Goal: Transaction & Acquisition: Purchase product/service

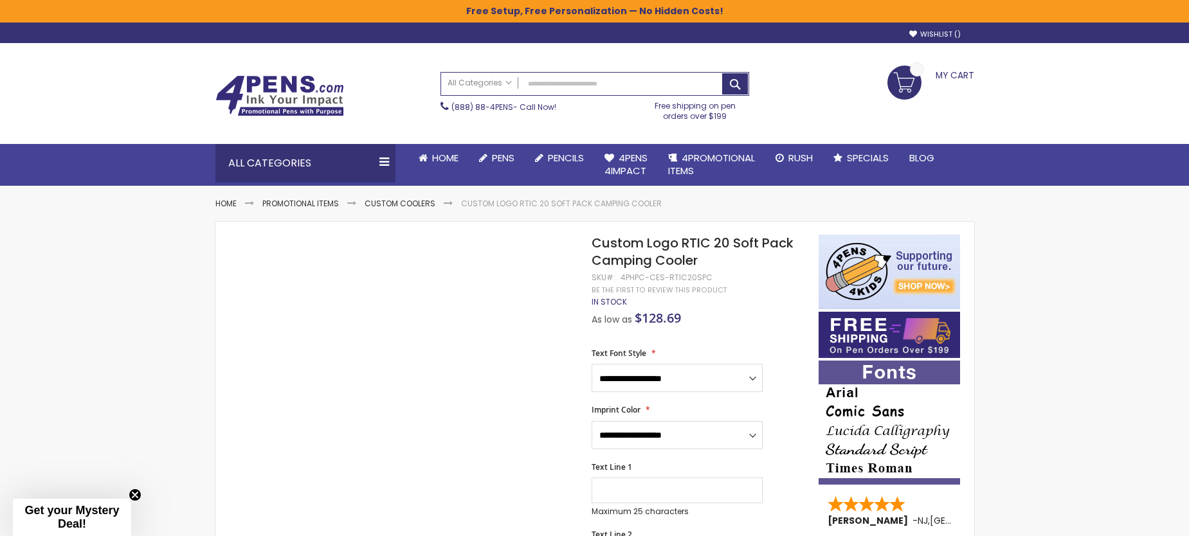
click at [409, 196] on ul "Home Promotional Items Custom Coolers Custom Logo RTIC 20 Soft Pack Camping Coo…" at bounding box center [594, 197] width 759 height 23
click at [410, 200] on link "Custom Coolers" at bounding box center [400, 203] width 71 height 11
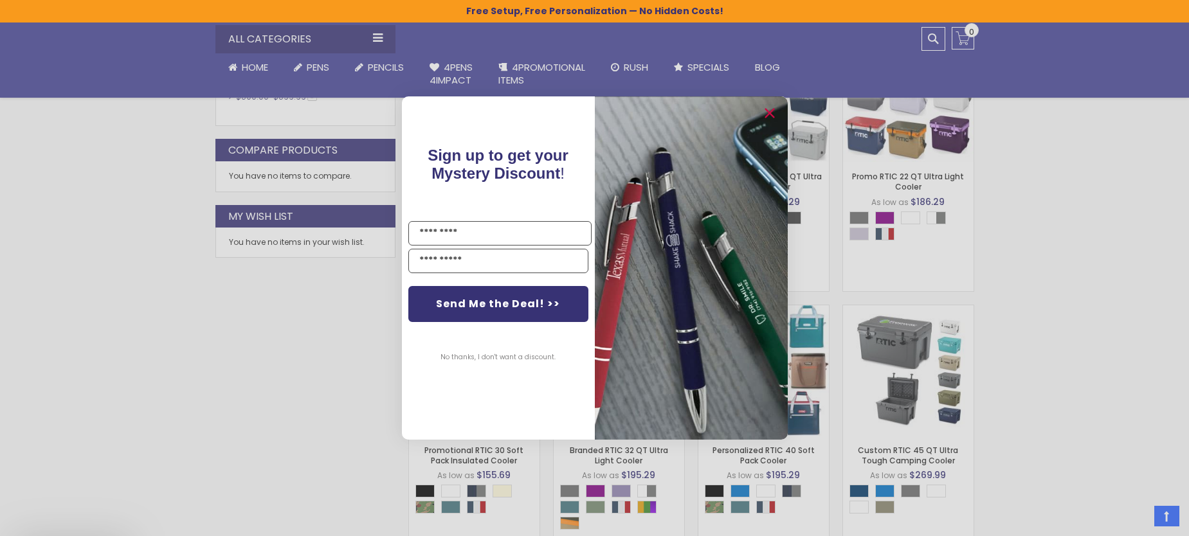
scroll to position [666, 0]
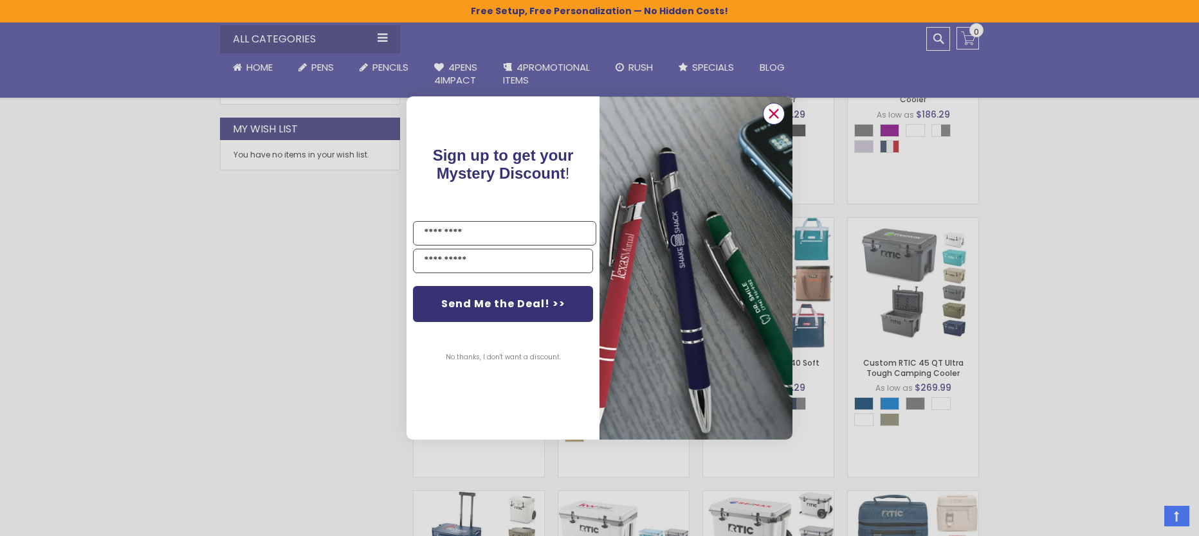
click at [775, 113] on icon "Close dialog" at bounding box center [774, 114] width 8 height 8
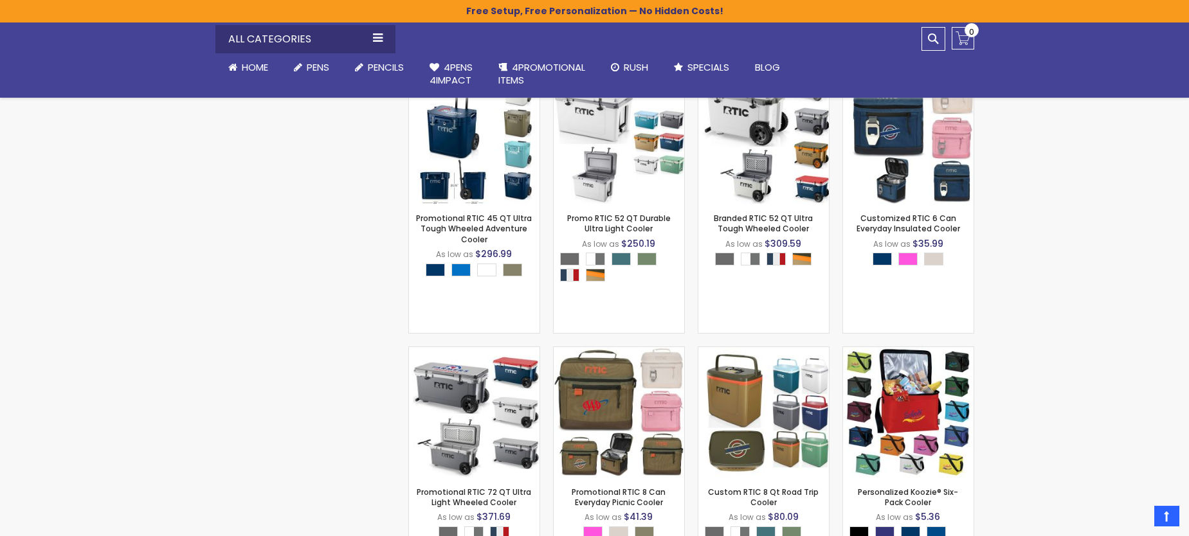
scroll to position [1245, 0]
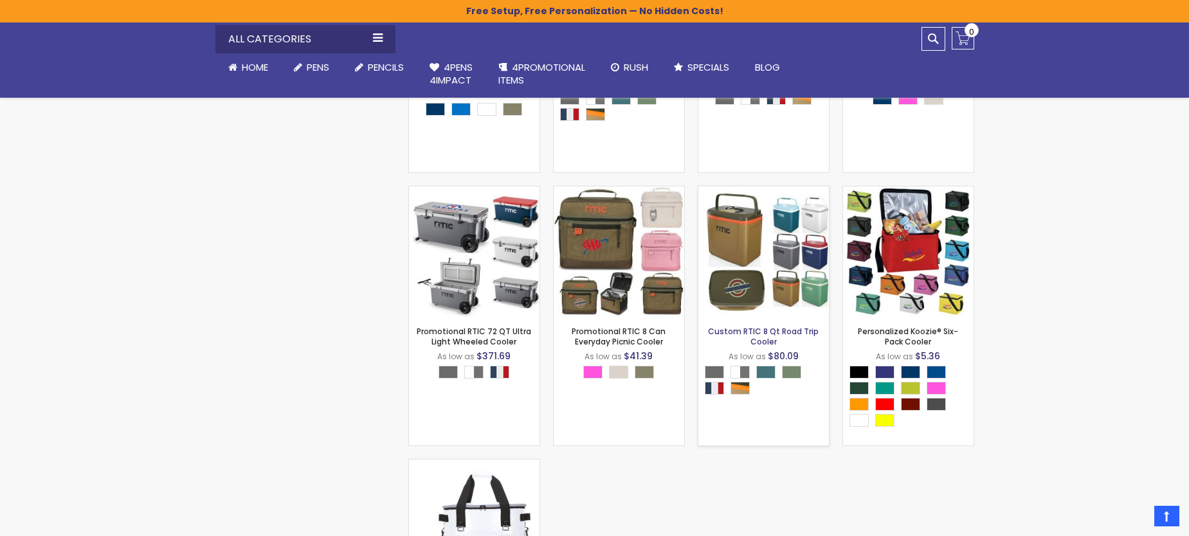
click at [758, 331] on link "Custom RTIC 8 Qt Road Trip Cooler" at bounding box center [763, 336] width 111 height 21
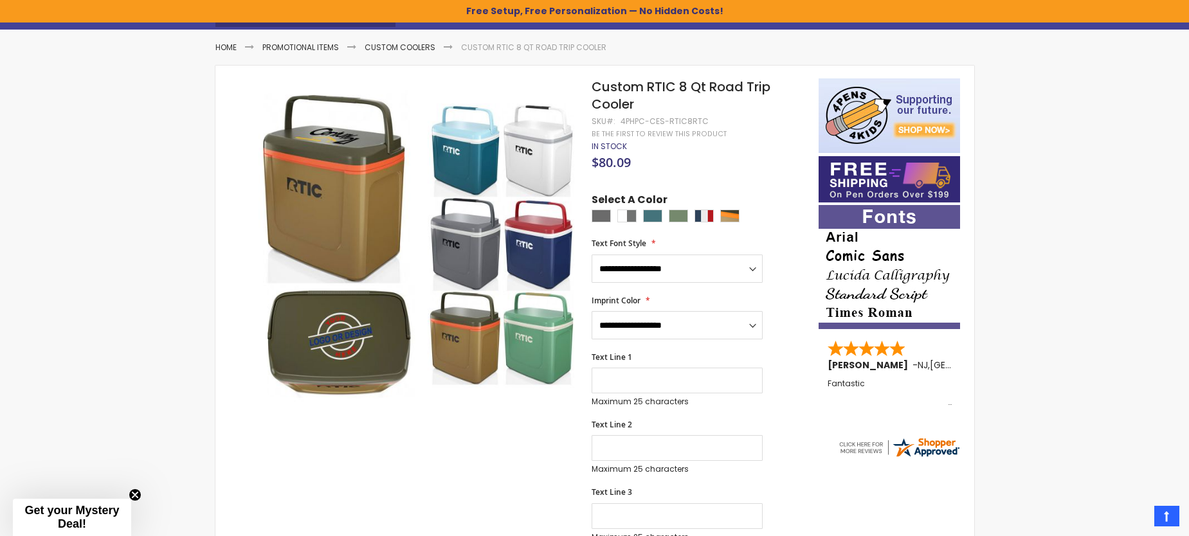
scroll to position [151, 0]
